Goal: Use online tool/utility: Utilize a website feature to perform a specific function

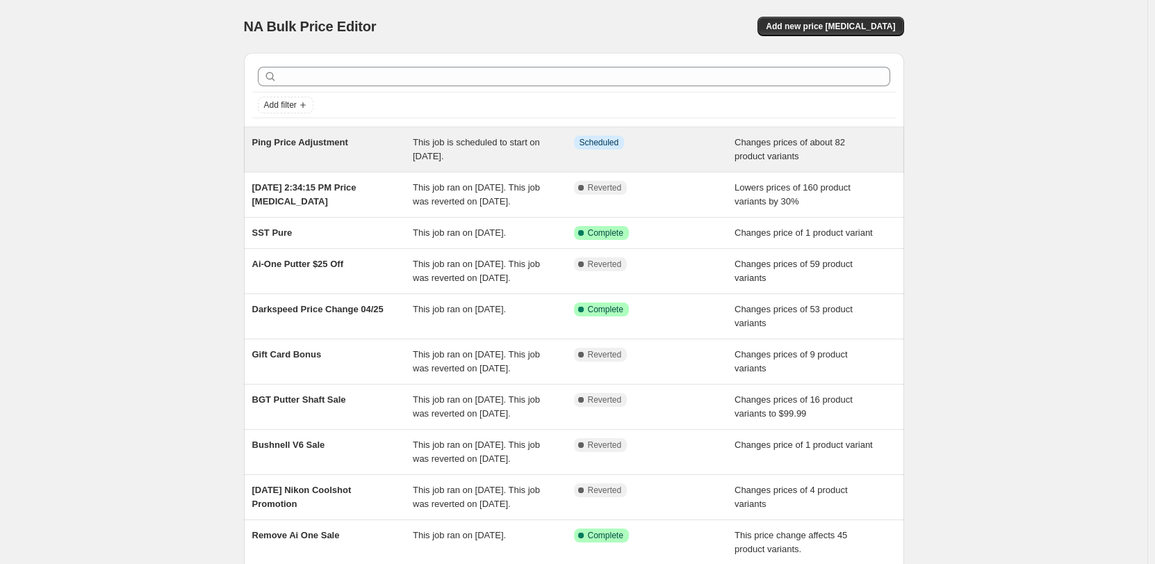
click at [314, 138] on span "Ping Price Adjustment" at bounding box center [300, 142] width 96 height 10
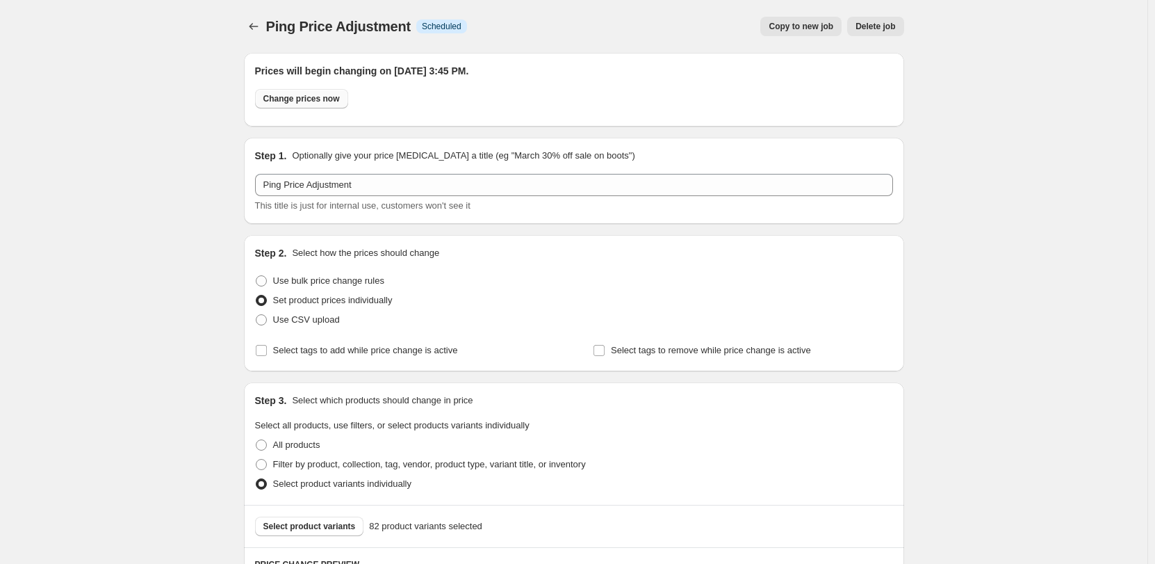
click at [307, 98] on span "Change prices now" at bounding box center [301, 98] width 76 height 11
radio input "true"
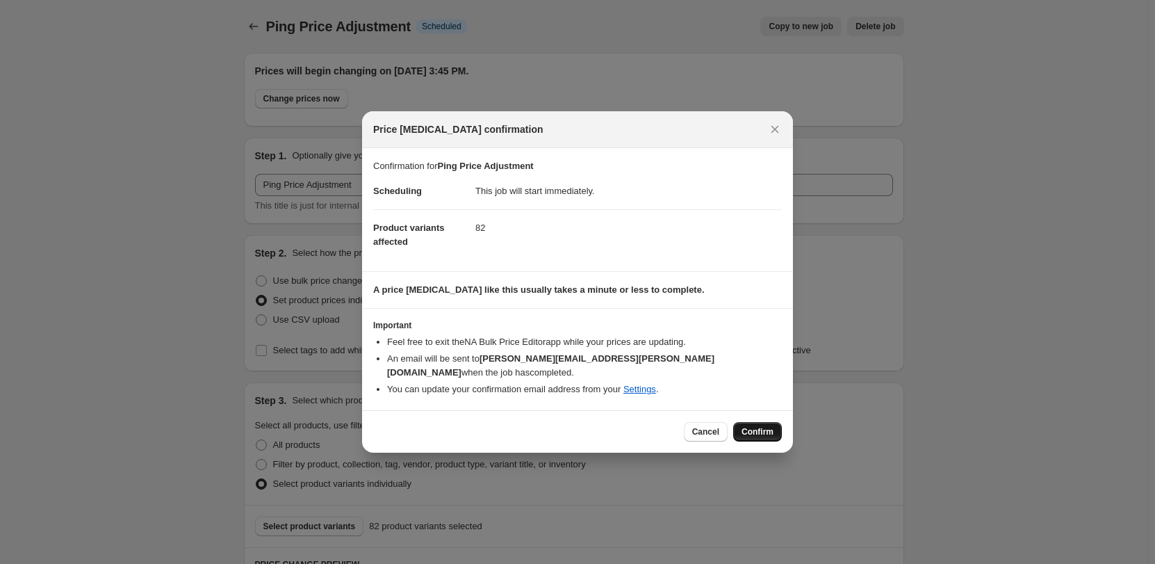
click at [769, 422] on button "Confirm" at bounding box center [757, 431] width 49 height 19
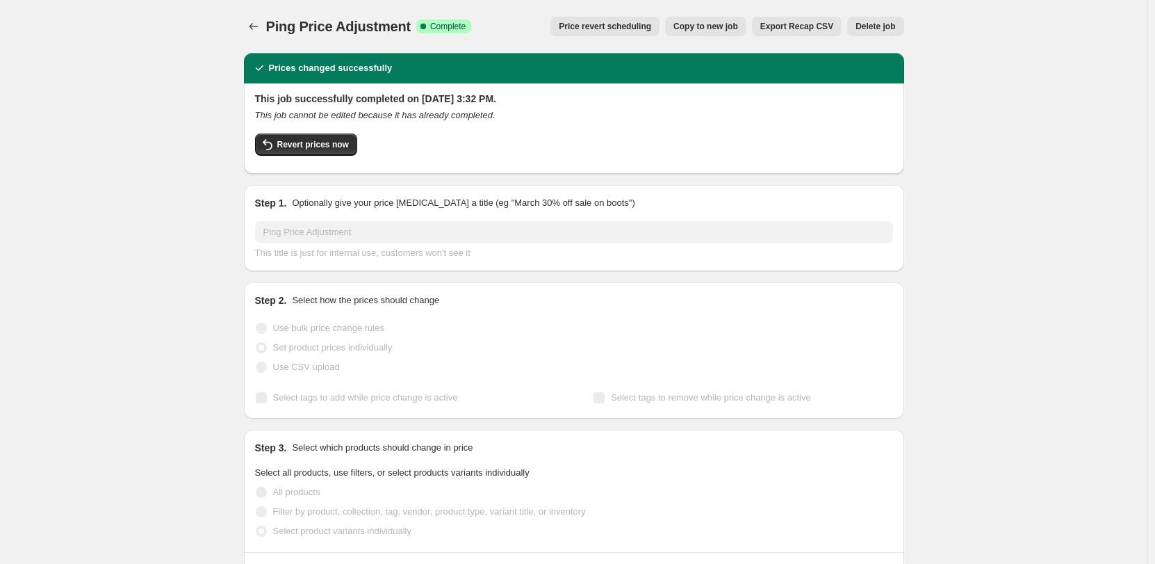
click at [255, 29] on icon "Price change jobs" at bounding box center [254, 26] width 14 height 14
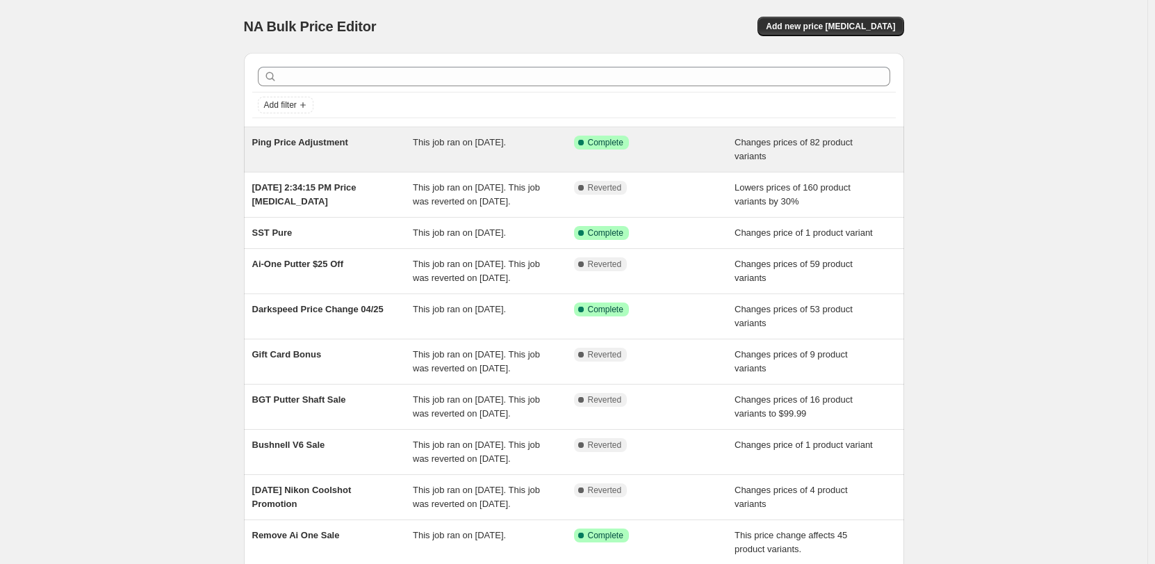
click at [270, 135] on div "Ping Price Adjustment This job ran on [DATE]. Success Complete Complete Changes…" at bounding box center [574, 149] width 660 height 44
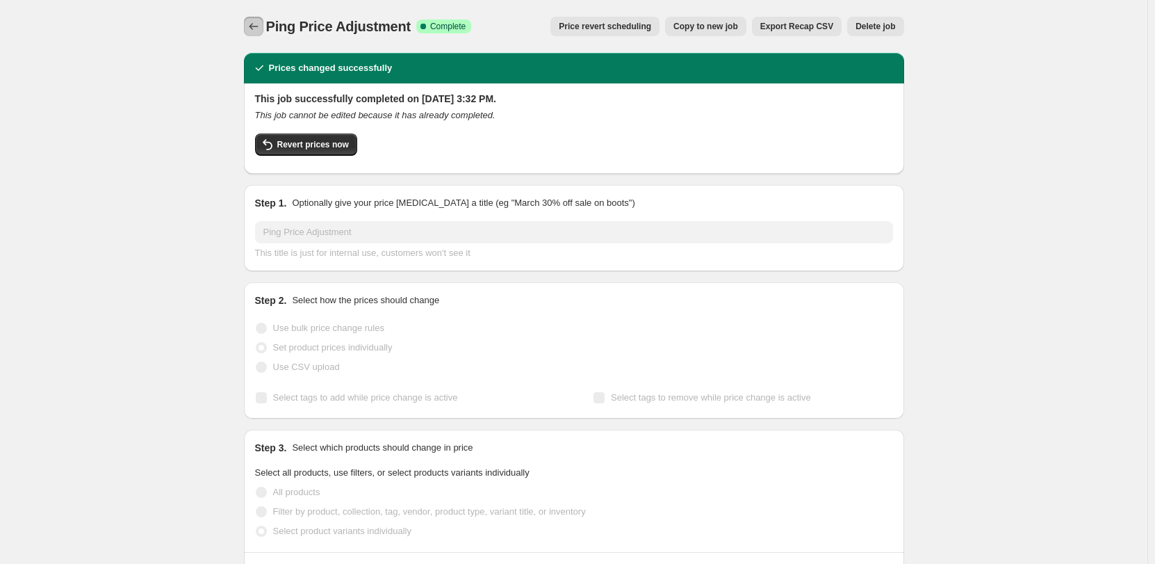
click at [258, 19] on button "Price change jobs" at bounding box center [253, 26] width 19 height 19
